Goal: Communication & Community: Answer question/provide support

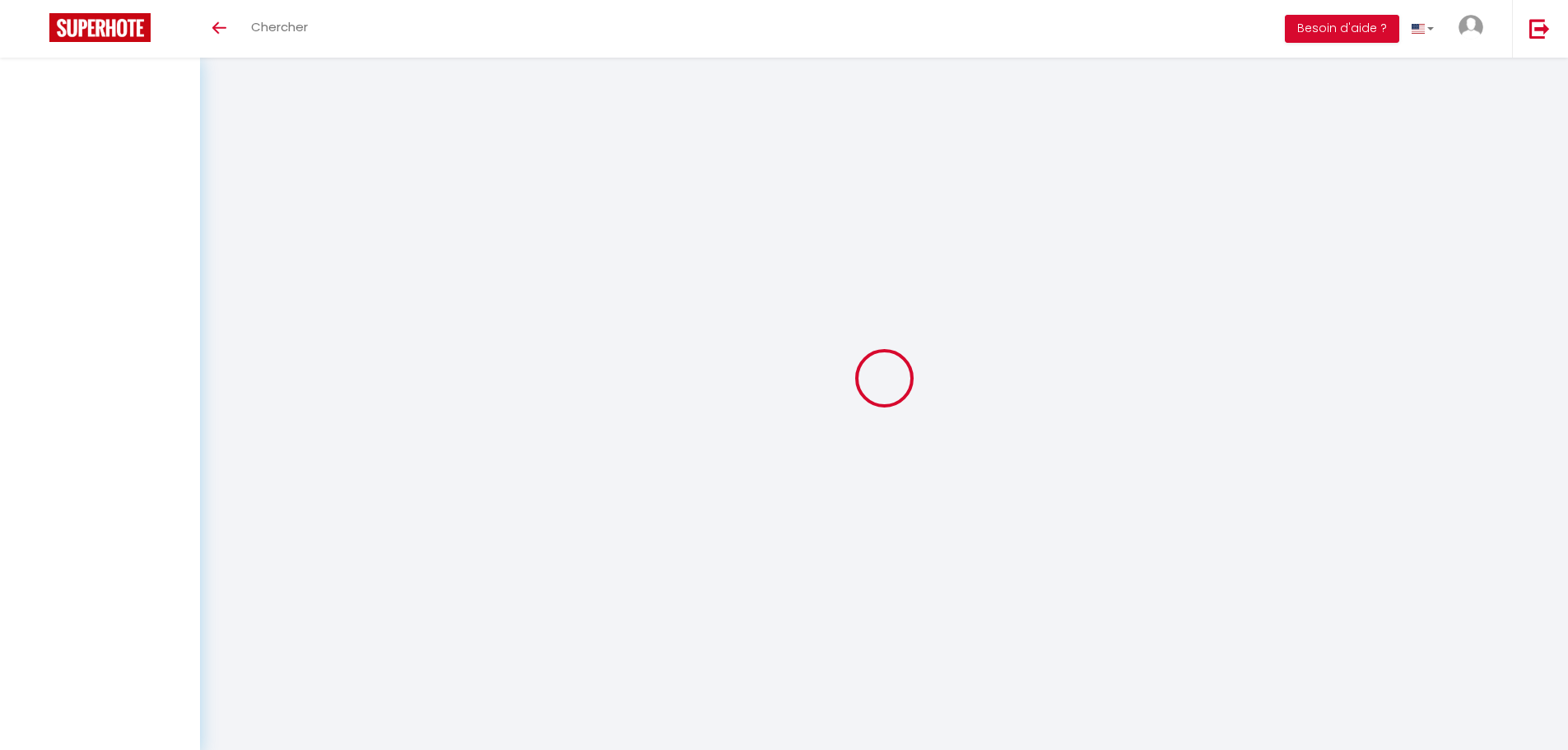
select select
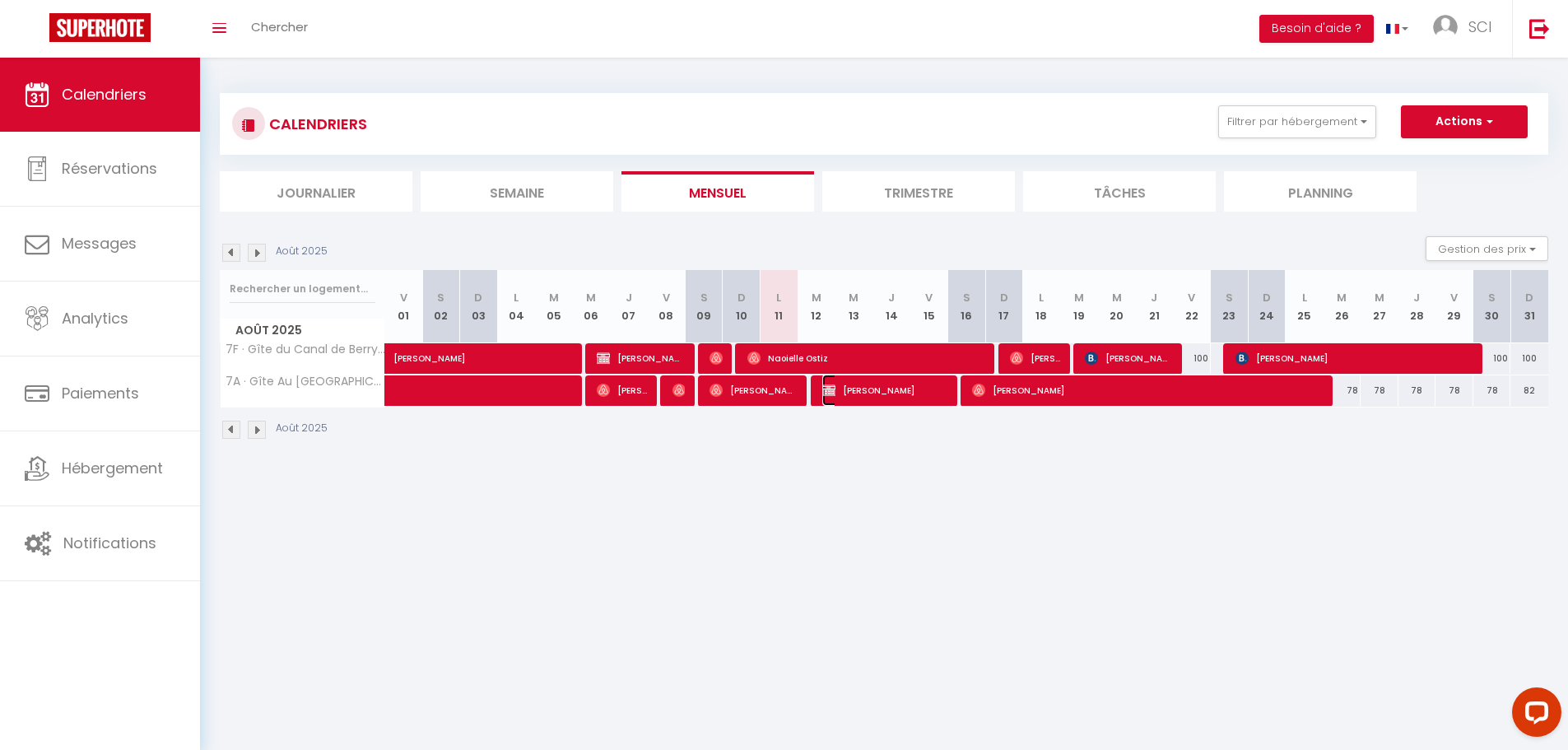
click at [872, 387] on span "[PERSON_NAME]" at bounding box center [885, 390] width 126 height 31
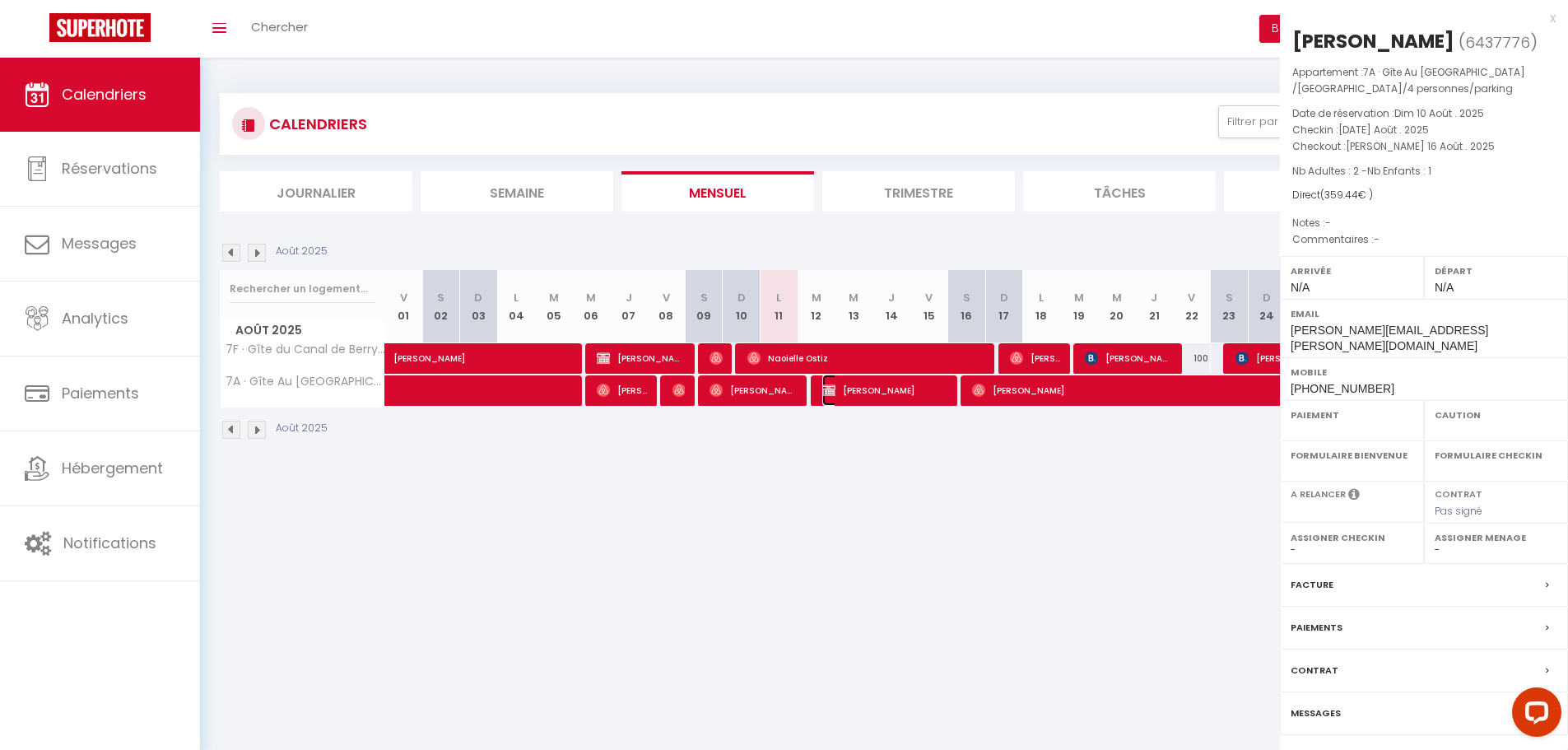
select select "OK"
select select "KO"
select select "0"
select select "1"
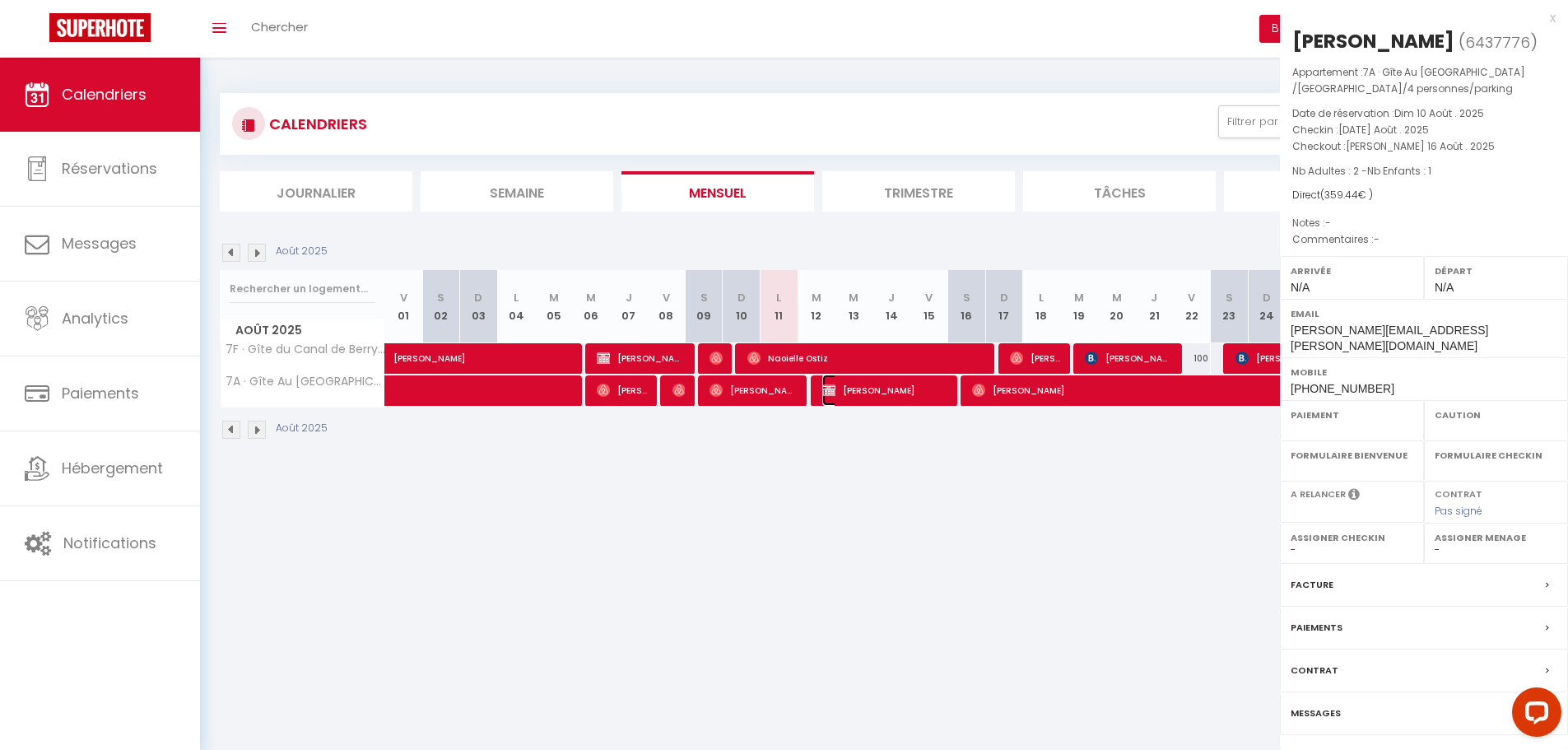
select select
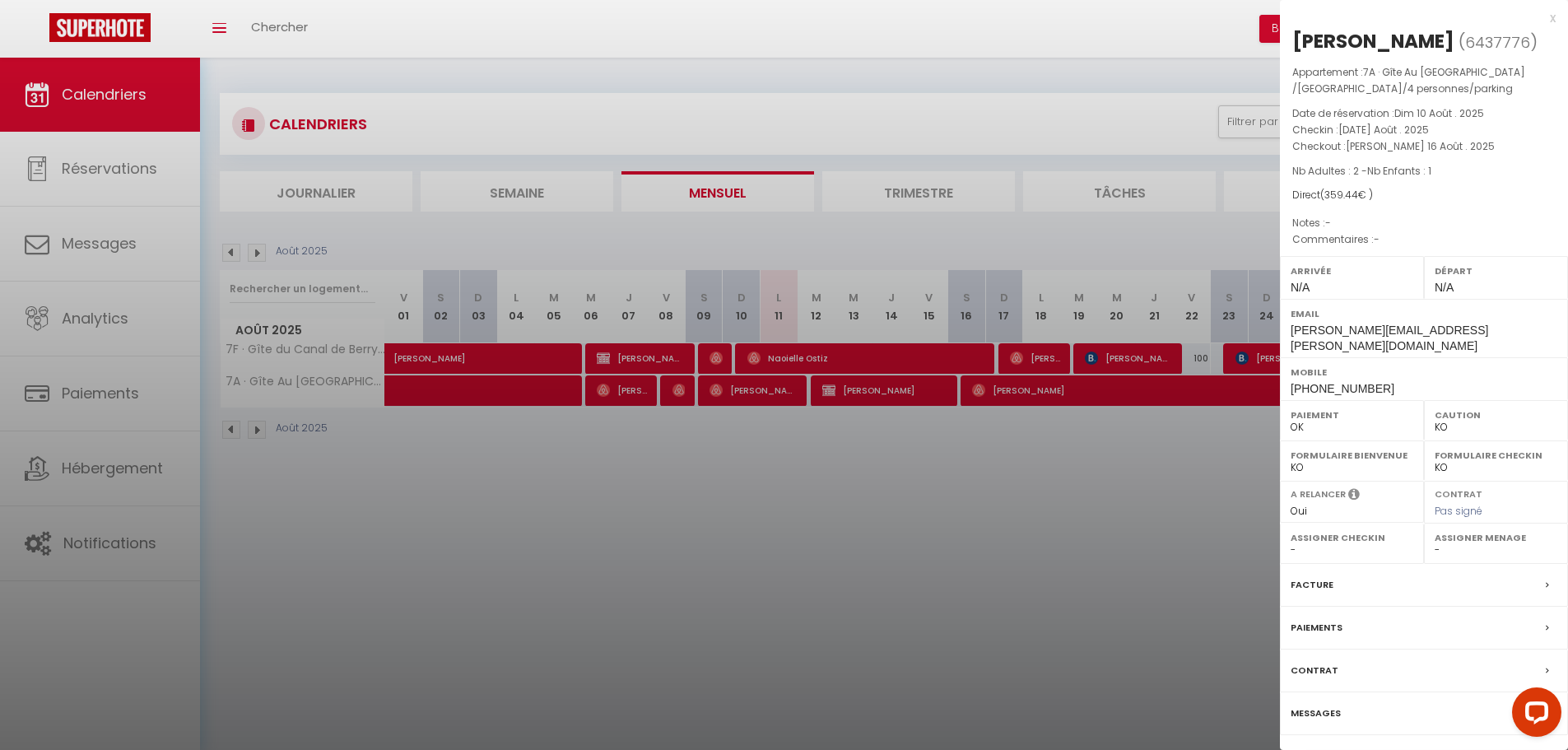
click at [1331, 704] on label "Messages" at bounding box center [1316, 712] width 51 height 17
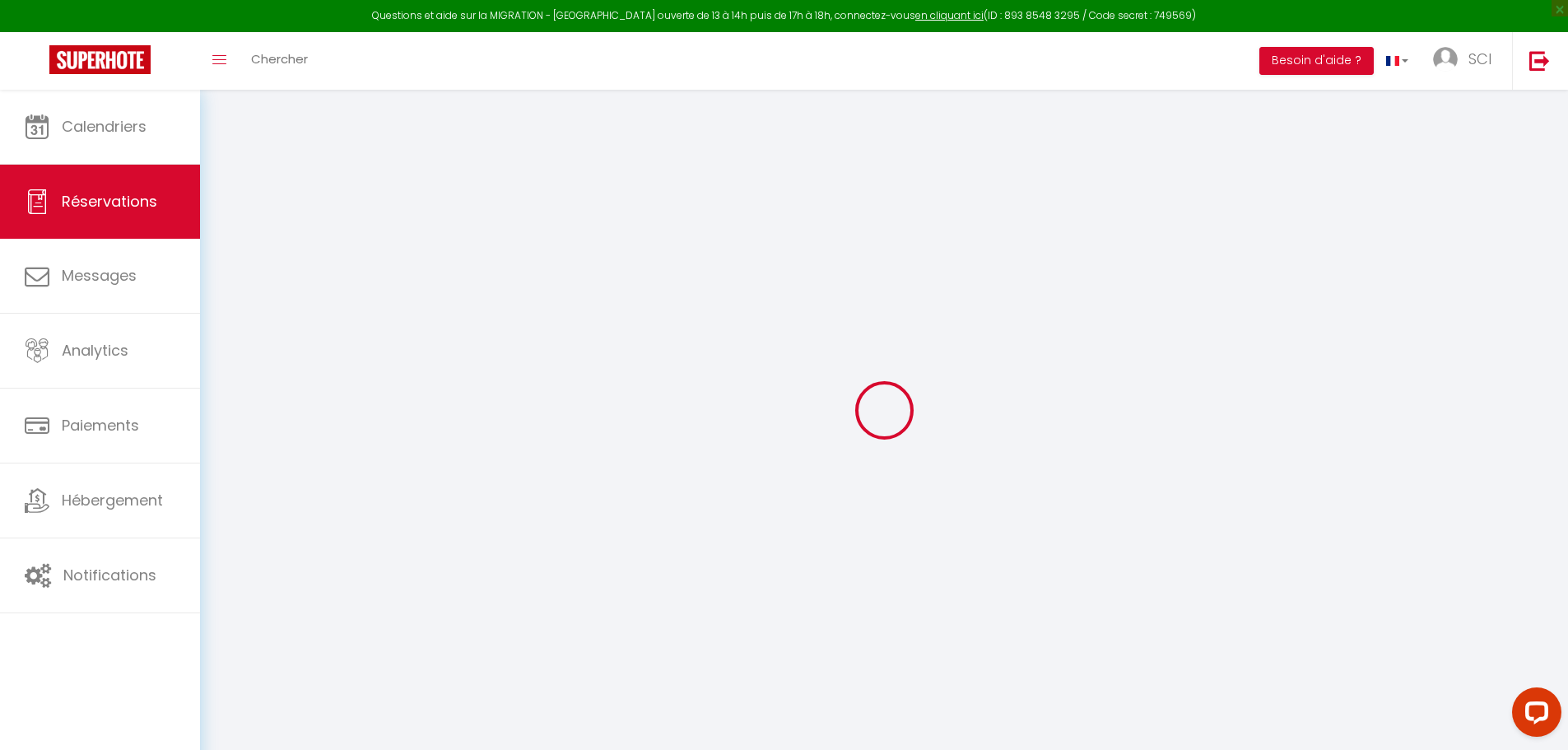
select select
checkbox input "false"
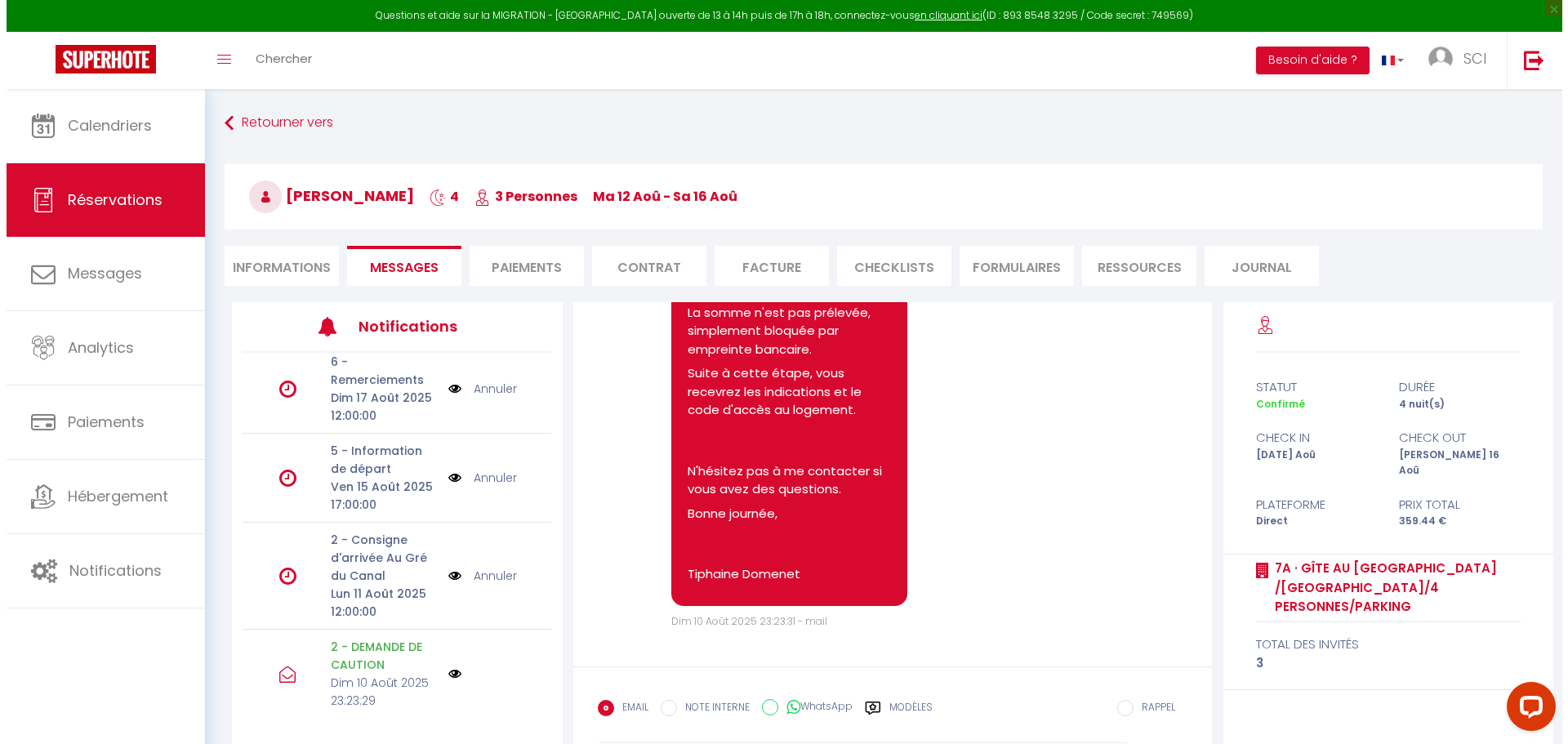
scroll to position [10, 0]
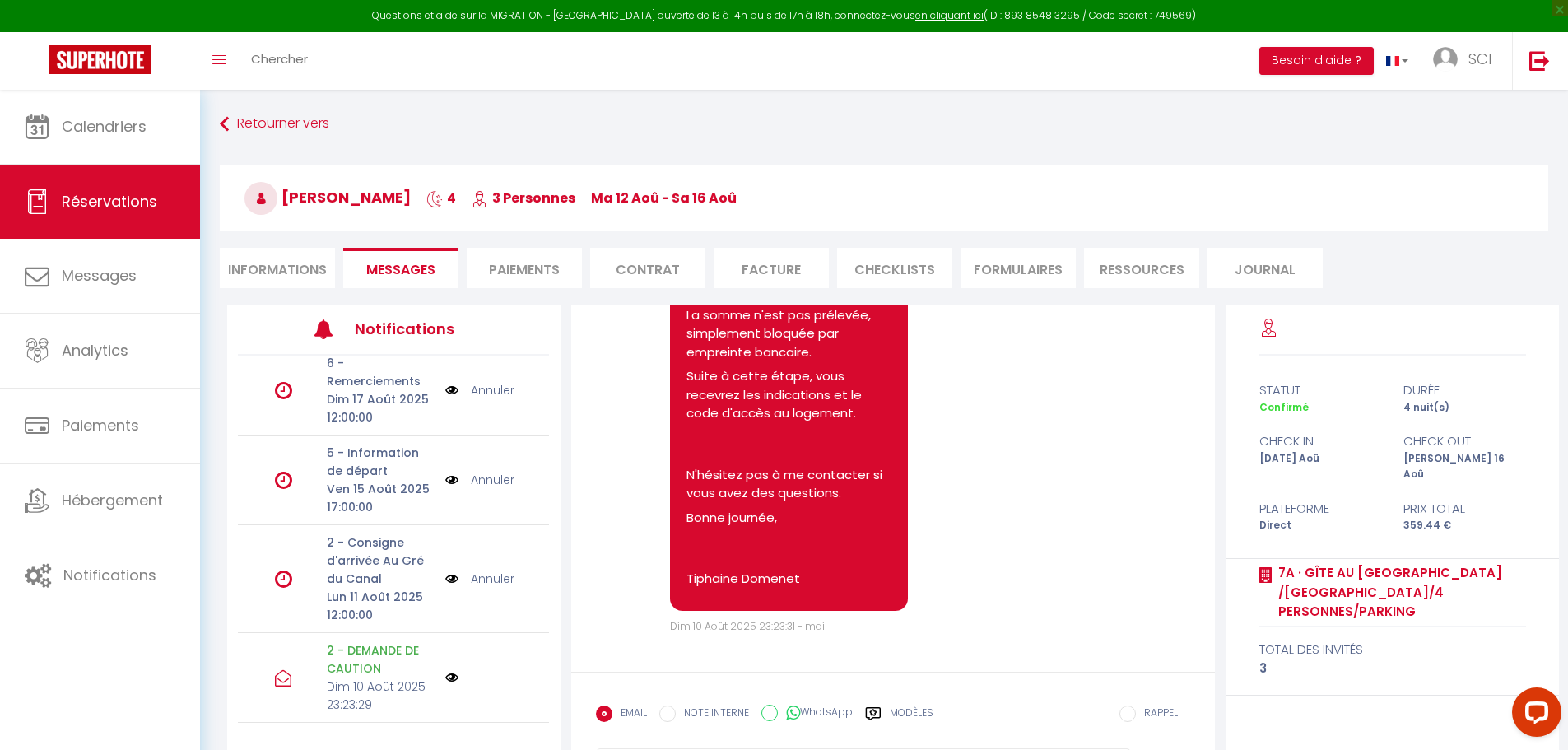
click at [446, 579] on img at bounding box center [452, 579] width 13 height 18
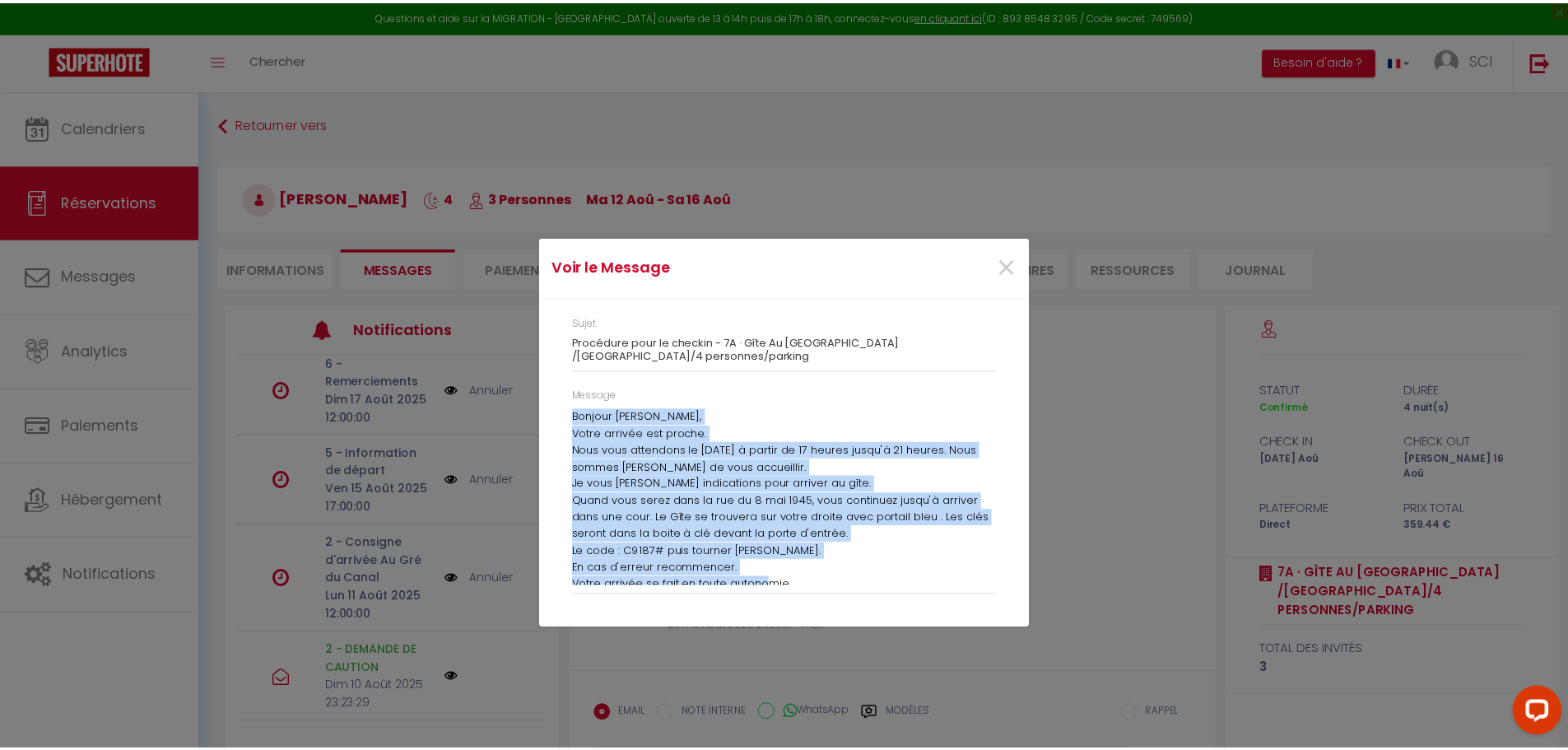
scroll to position [58, 0]
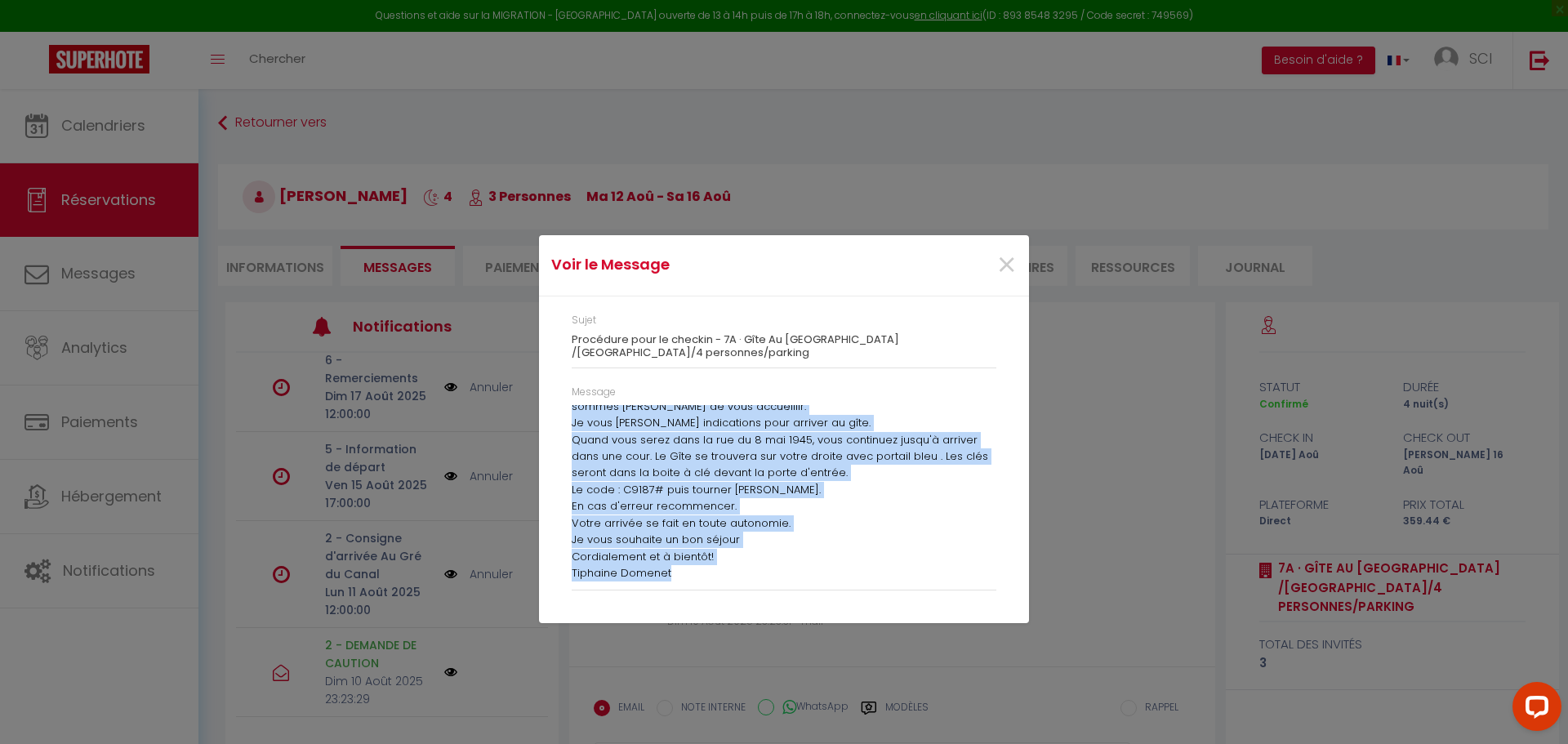
drag, startPoint x: 572, startPoint y: 413, endPoint x: 772, endPoint y: 571, distance: 254.9
click at [772, 571] on div "Bonjour [PERSON_NAME], Votre arrivée est proche. Nous vous attendons le [DATE] …" at bounding box center [784, 492] width 425 height 176
copy div "Bonjour [PERSON_NAME], Votre arrivée est proche. Nous vous attendons le [DATE] …"
click at [1008, 265] on span "×" at bounding box center [1006, 266] width 20 height 49
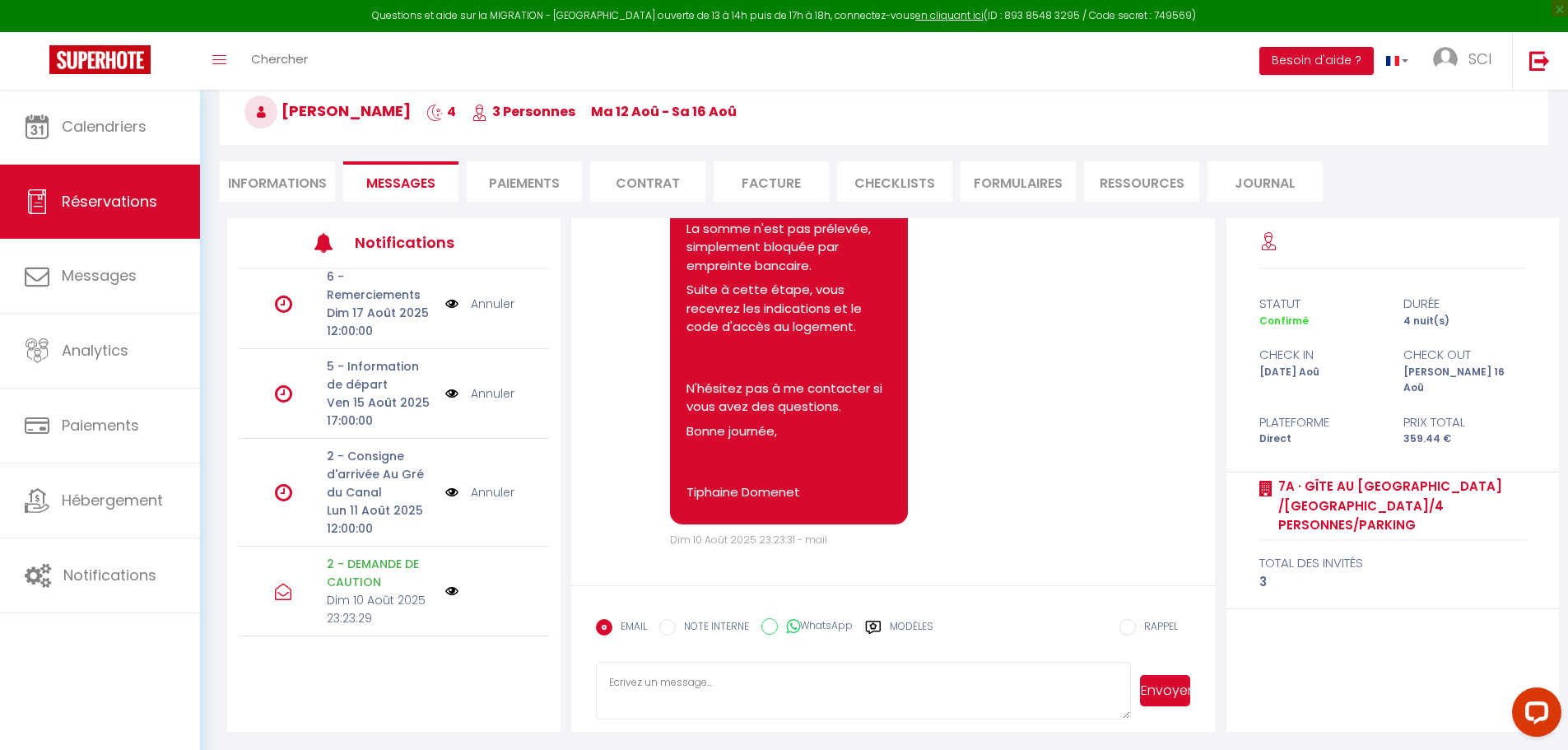
scroll to position [89, 0]
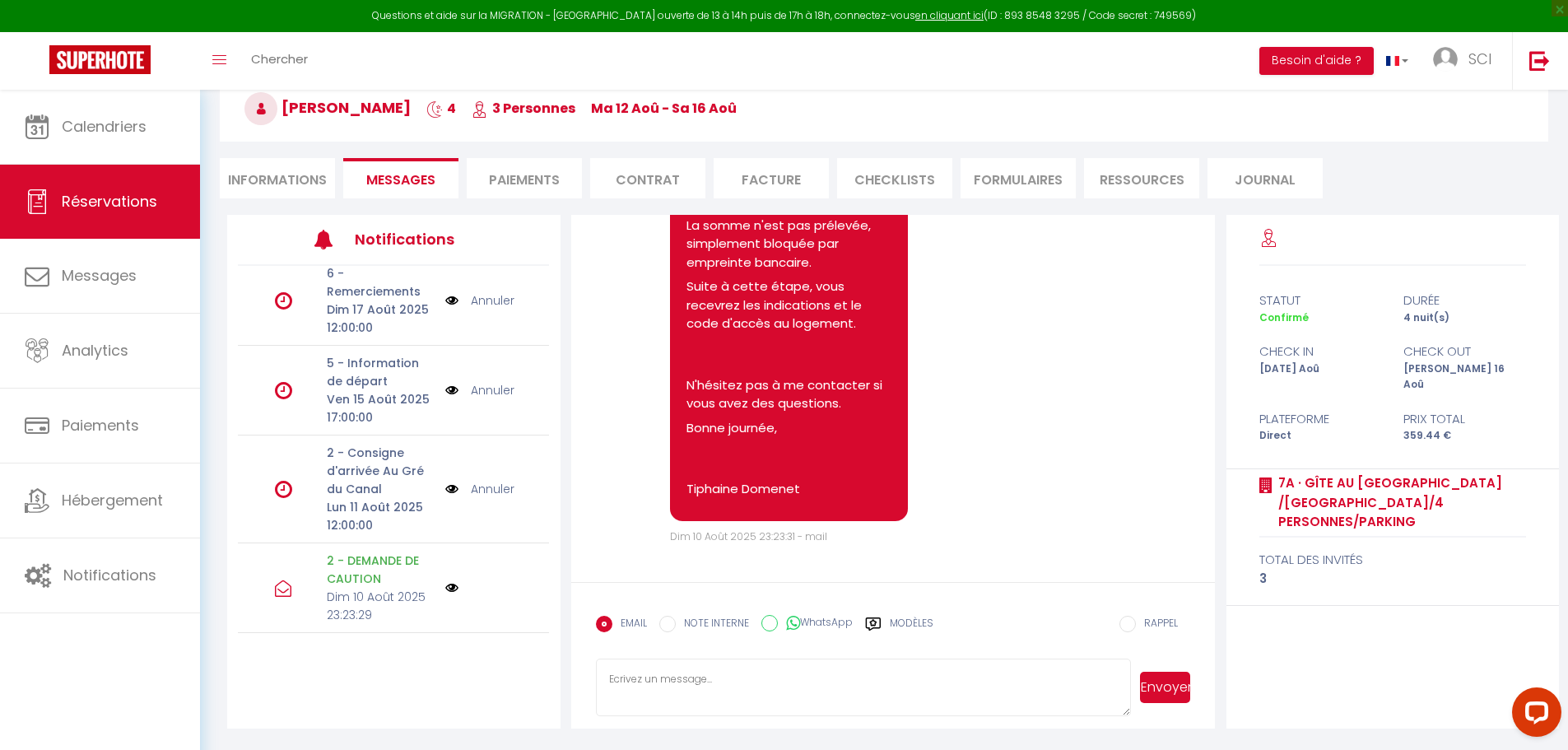
click at [721, 685] on textarea at bounding box center [864, 687] width 536 height 58
click at [632, 678] on textarea at bounding box center [864, 687] width 536 height 58
click at [1128, 622] on input "RAPPEL" at bounding box center [1128, 624] width 17 height 17
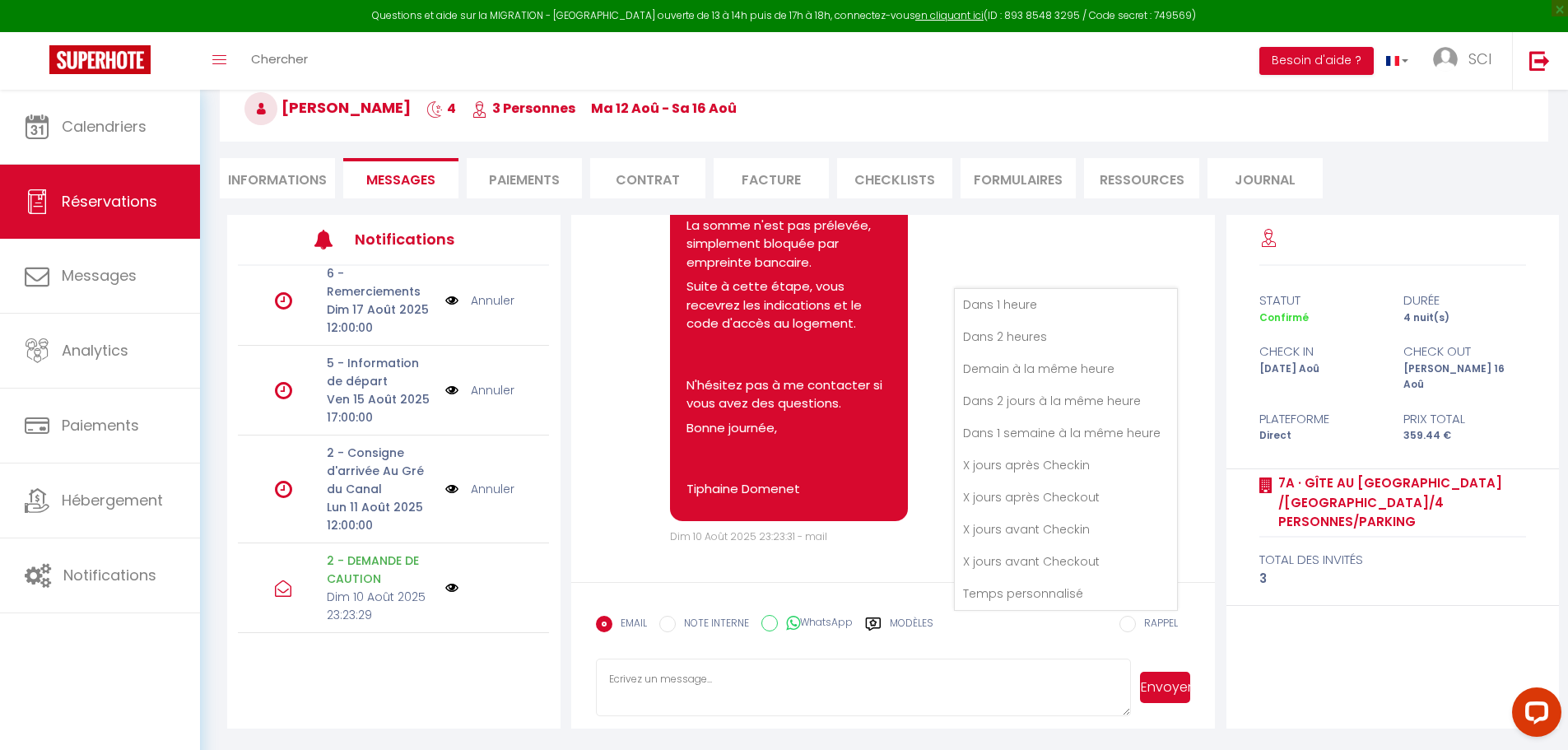
click at [648, 680] on textarea at bounding box center [864, 687] width 536 height 58
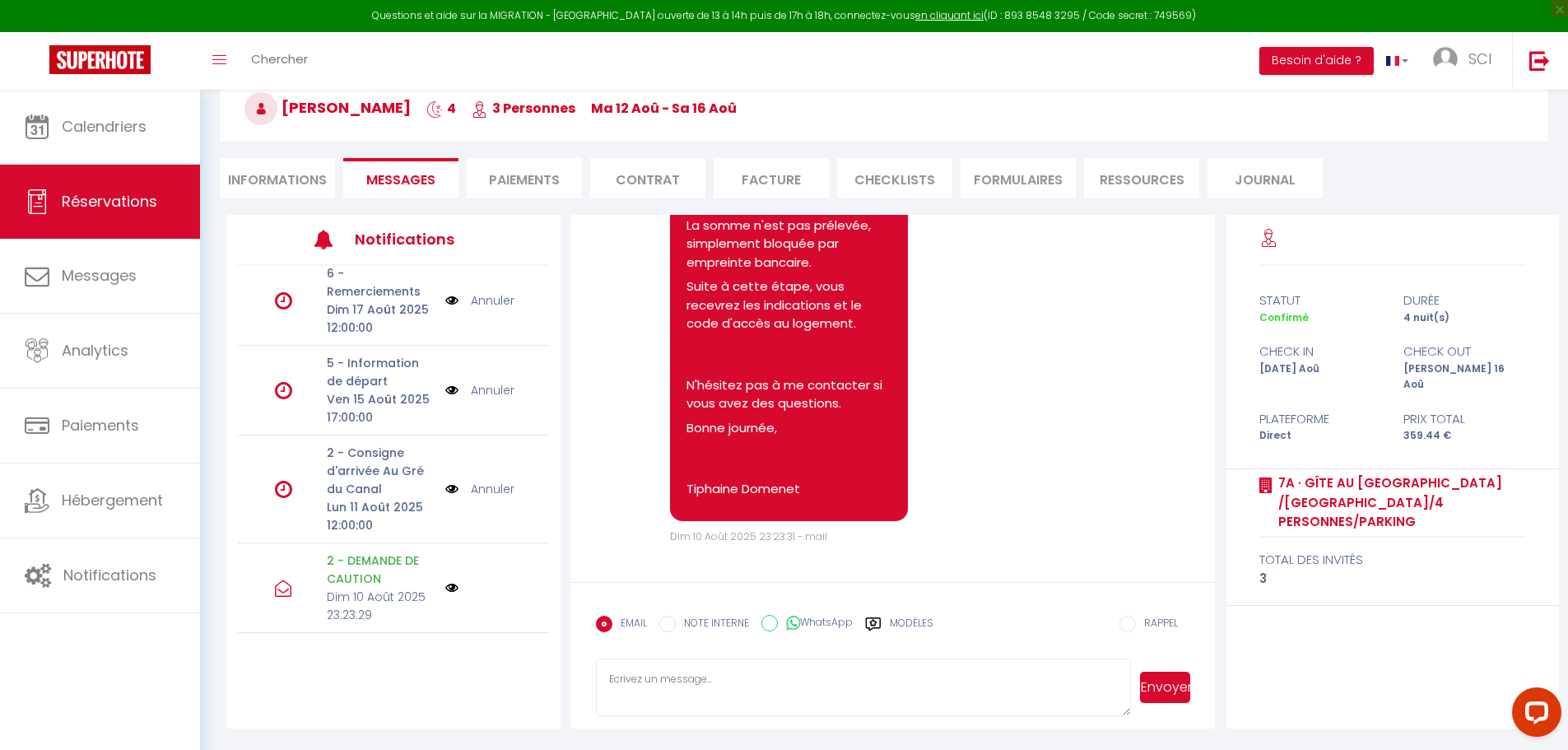
click at [479, 488] on link "Annuler" at bounding box center [492, 489] width 43 height 18
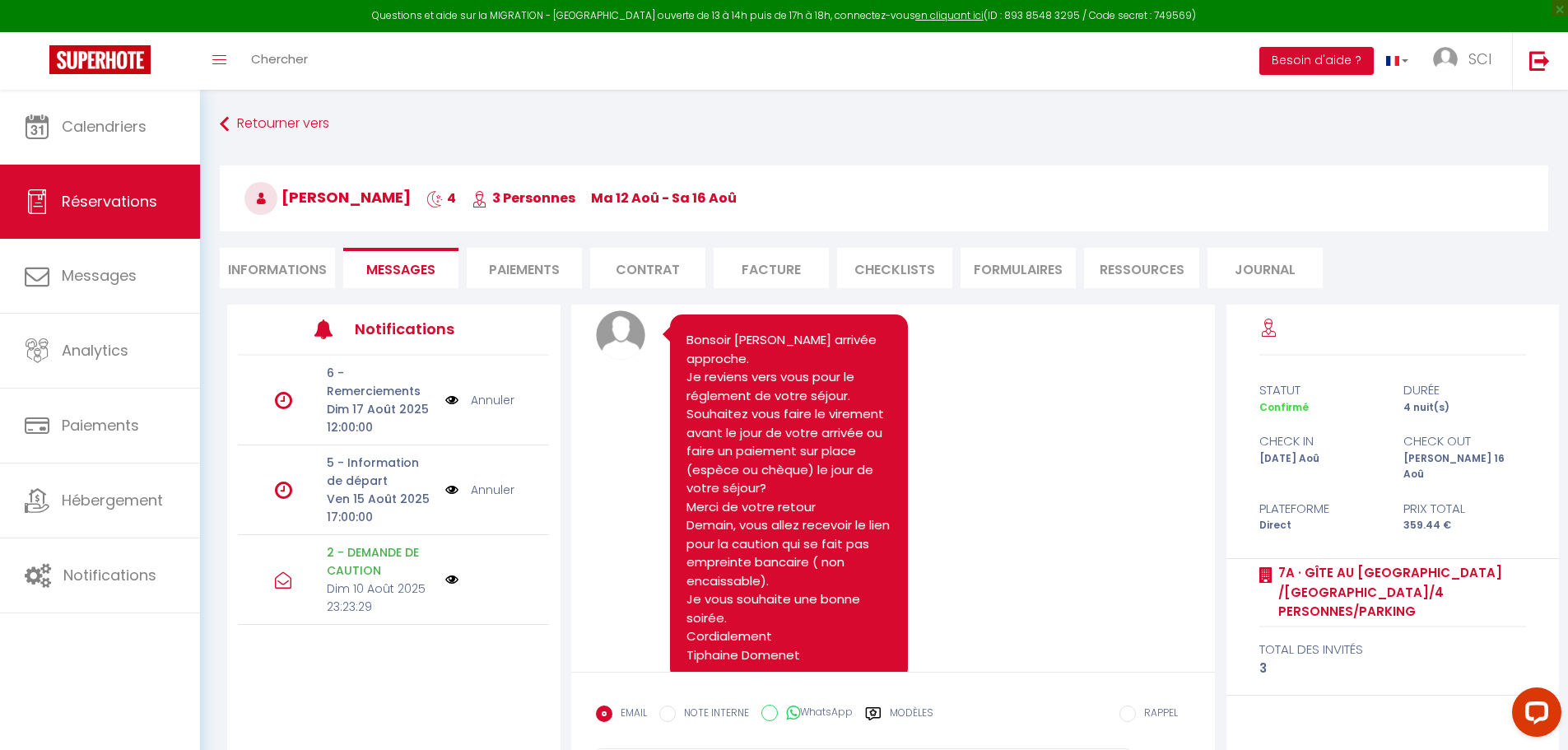
scroll to position [0, 0]
